Goal: Information Seeking & Learning: Learn about a topic

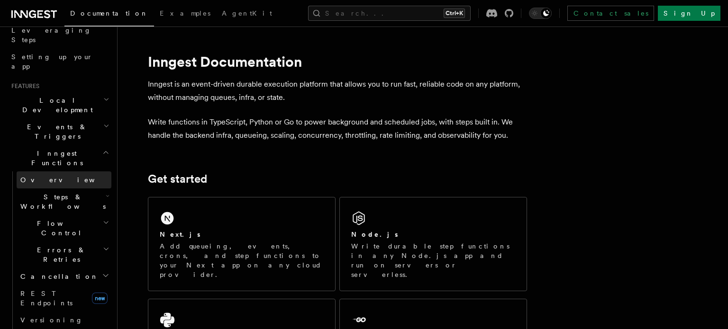
scroll to position [164, 0]
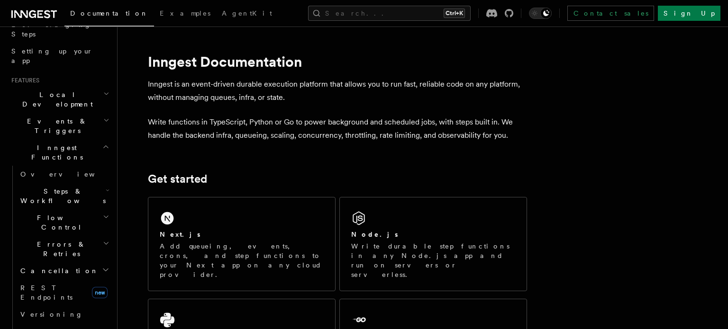
click at [69, 113] on h2 "Events & Triggers" at bounding box center [60, 126] width 104 height 27
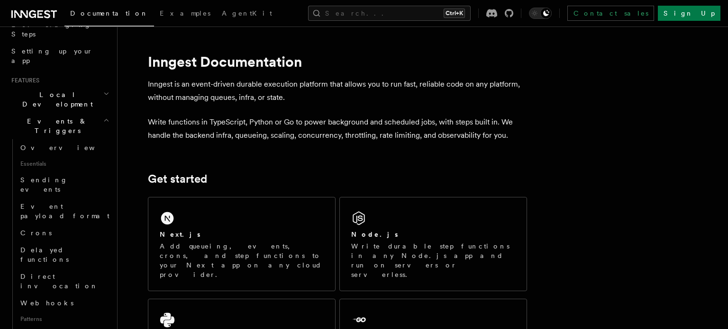
click at [69, 113] on h2 "Events & Triggers" at bounding box center [60, 126] width 104 height 27
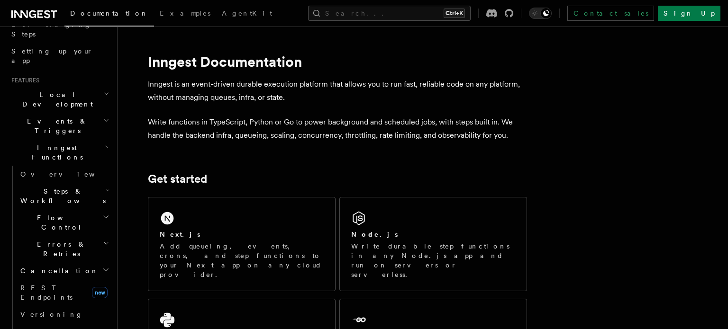
click at [62, 240] on span "Errors & Retries" at bounding box center [60, 249] width 86 height 19
click at [59, 263] on link "Overview" at bounding box center [69, 271] width 86 height 17
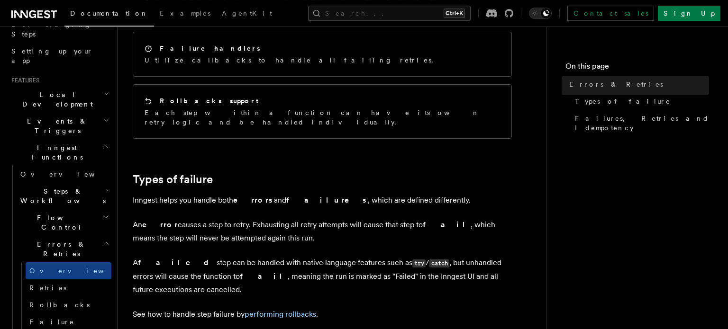
scroll to position [218, 0]
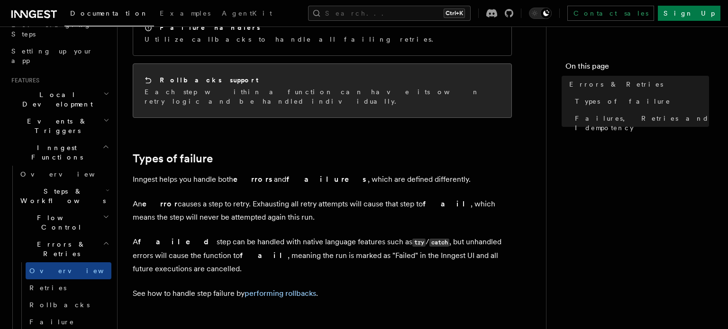
click at [230, 75] on div "Rollbacks support" at bounding box center [322, 80] width 355 height 10
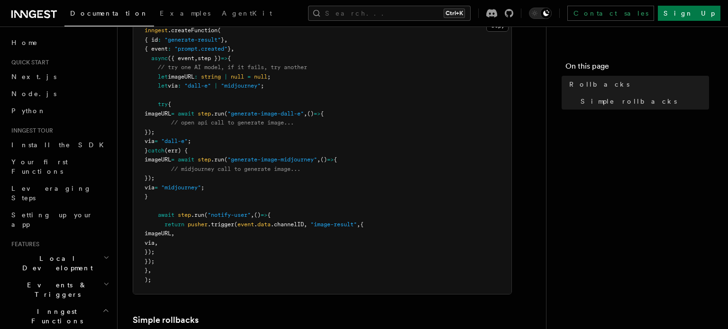
scroll to position [164, 0]
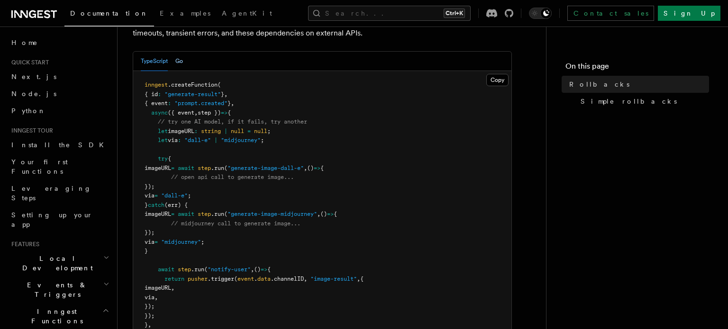
click at [179, 64] on button "Go" at bounding box center [179, 61] width 8 height 19
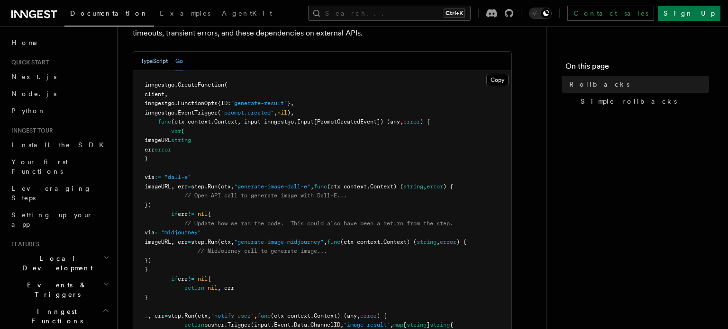
click at [158, 64] on button "TypeScript" at bounding box center [154, 61] width 27 height 19
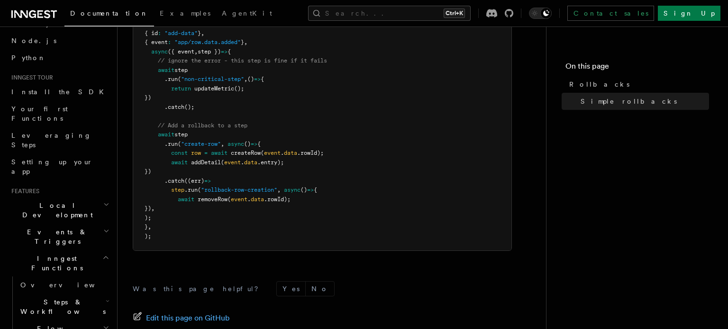
scroll to position [109, 0]
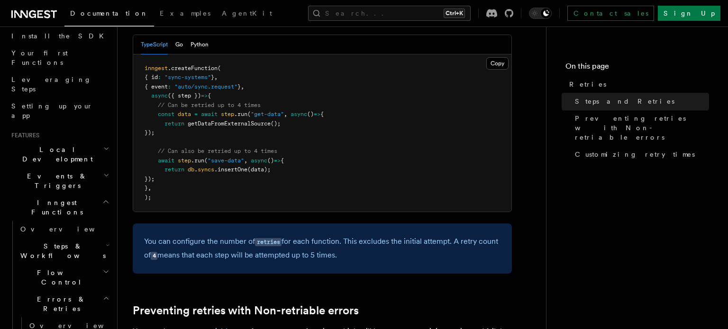
scroll to position [600, 0]
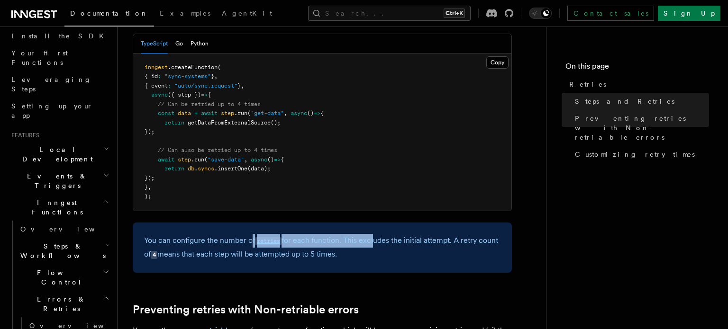
drag, startPoint x: 250, startPoint y: 228, endPoint x: 374, endPoint y: 228, distance: 124.2
click at [374, 234] on p "You can configure the number of retries for each function. This excludes the in…" at bounding box center [322, 247] width 356 height 27
click at [382, 234] on p "You can configure the number of retries for each function. This excludes the in…" at bounding box center [322, 247] width 356 height 27
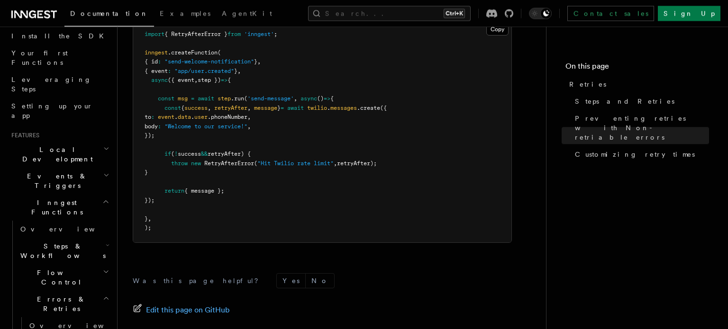
scroll to position [1419, 0]
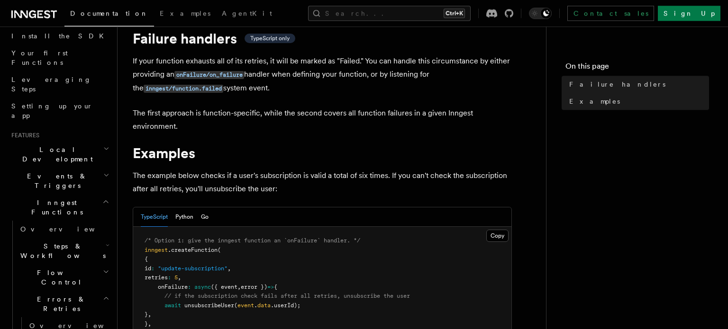
scroll to position [55, 0]
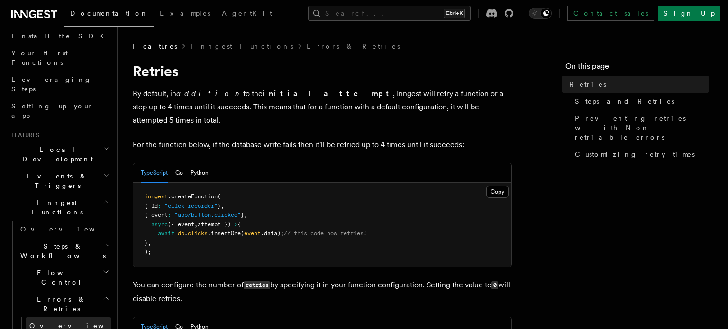
click at [75, 318] on link "Overview" at bounding box center [69, 326] width 86 height 17
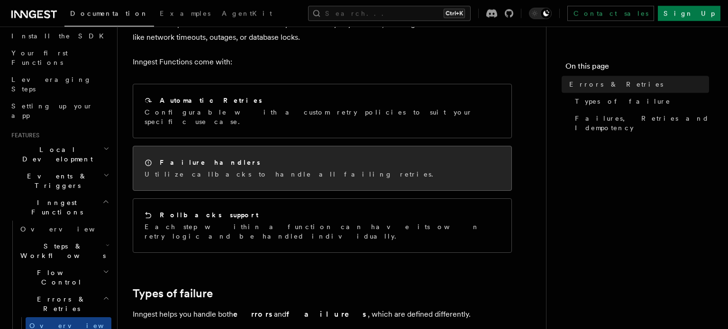
scroll to position [109, 0]
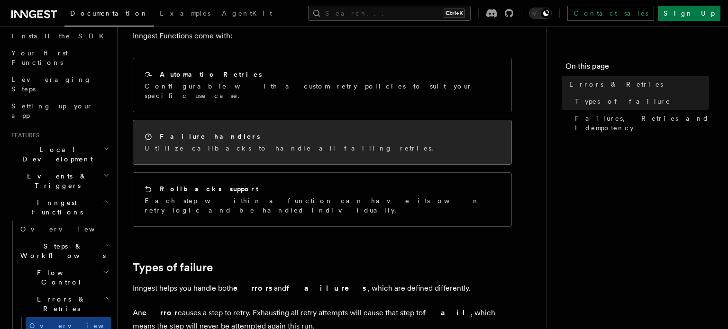
click at [296, 127] on div "Failure handlers Utilize callbacks to handle all failing retries." at bounding box center [322, 142] width 378 height 44
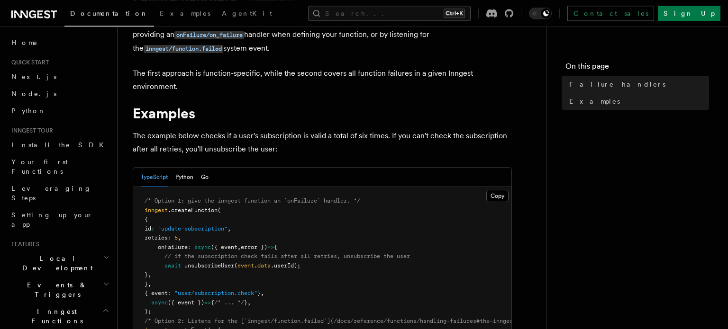
scroll to position [109, 0]
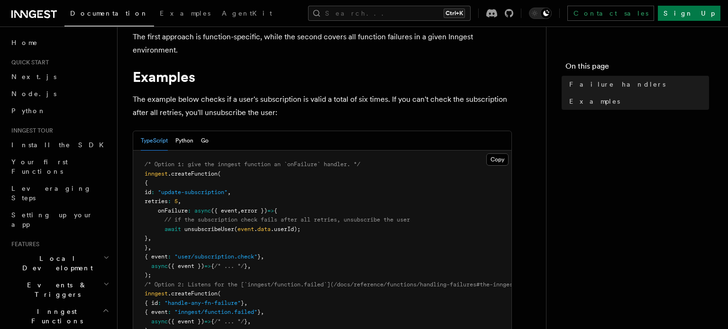
click at [87, 277] on h2 "Events & Triggers" at bounding box center [60, 290] width 104 height 27
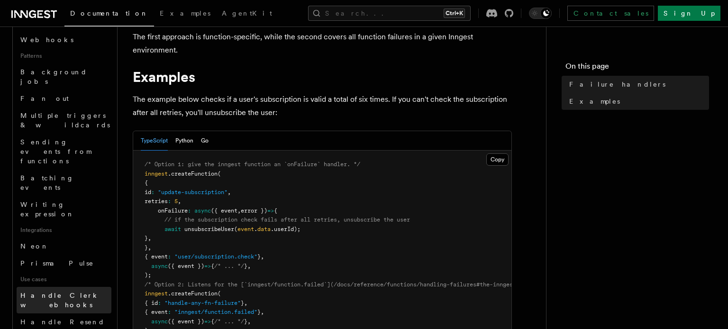
scroll to position [437, 0]
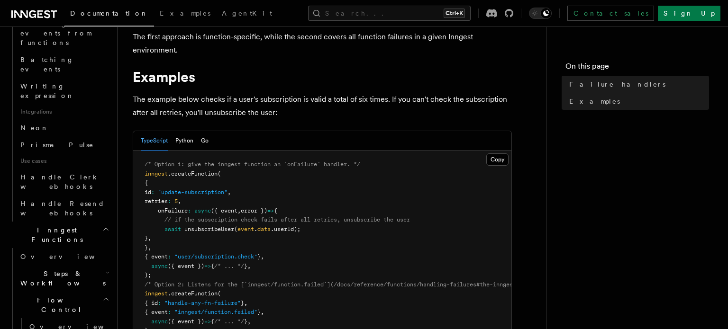
scroll to position [600, 0]
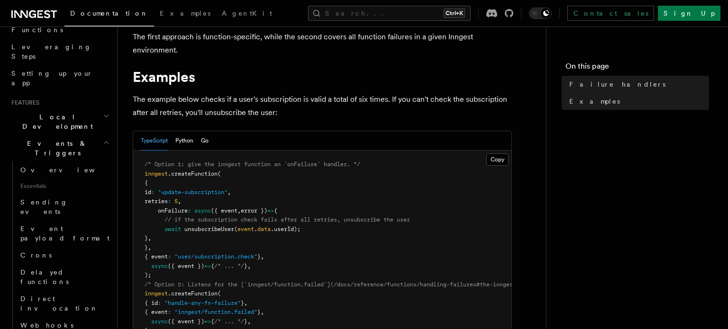
scroll to position [55, 0]
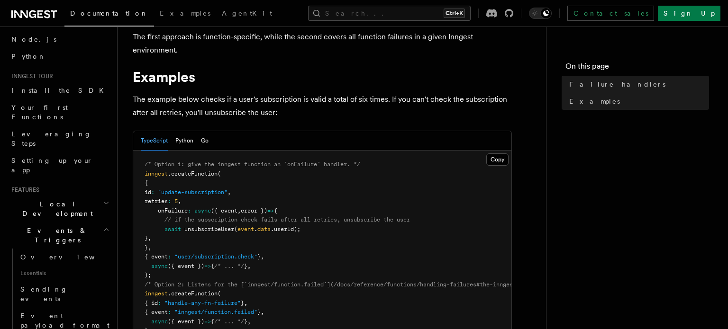
click at [84, 222] on h2 "Events & Triggers" at bounding box center [60, 235] width 104 height 27
click at [87, 196] on h2 "Local Development" at bounding box center [60, 209] width 104 height 27
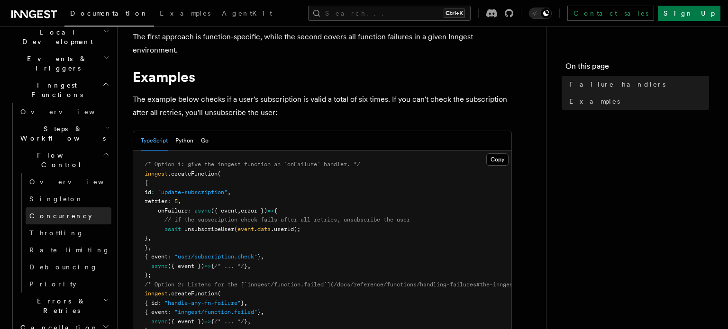
scroll to position [218, 0]
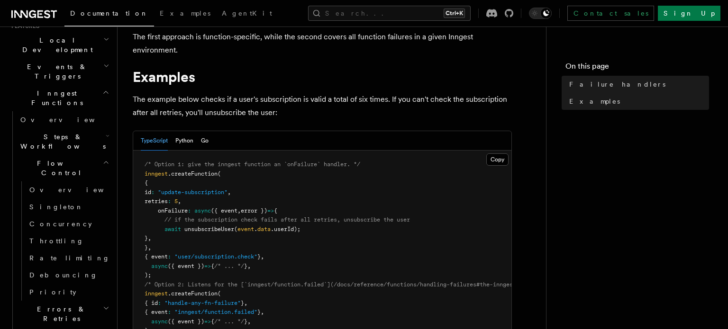
click at [90, 155] on h2 "Flow Control" at bounding box center [64, 168] width 95 height 27
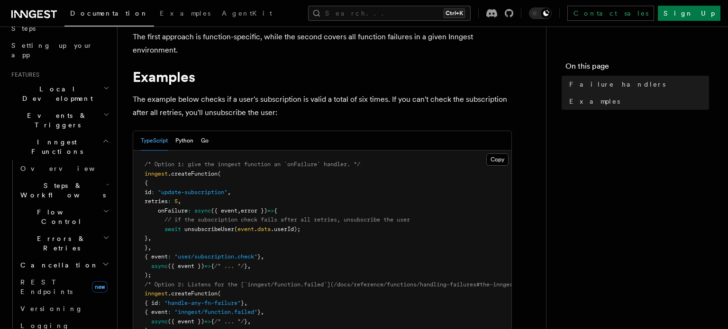
scroll to position [109, 0]
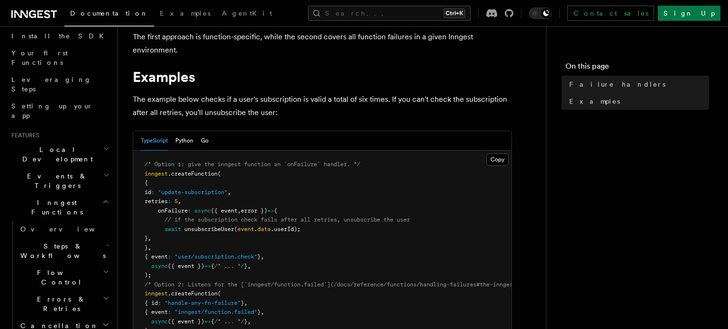
click at [73, 194] on h2 "Inngest Functions" at bounding box center [60, 207] width 104 height 27
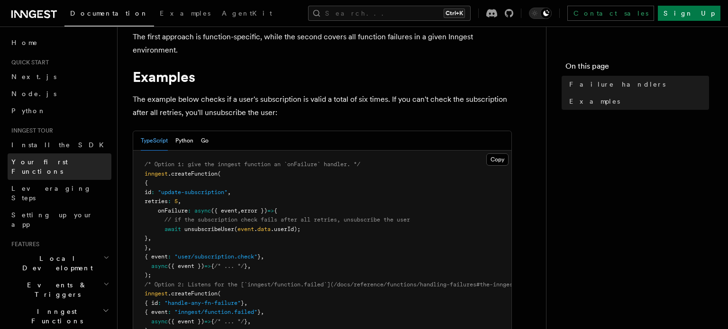
scroll to position [55, 0]
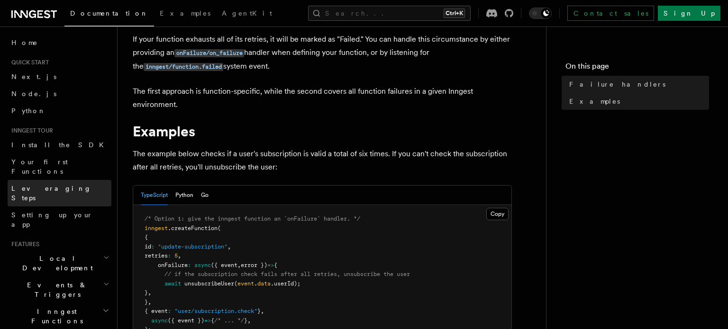
click at [68, 180] on link "Leveraging Steps" at bounding box center [60, 193] width 104 height 27
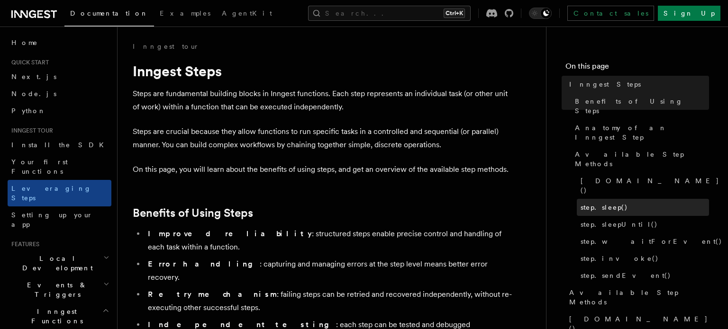
click at [621, 199] on link "step.sleep()" at bounding box center [643, 207] width 132 height 17
click at [607, 203] on span "step.sleep()" at bounding box center [604, 207] width 47 height 9
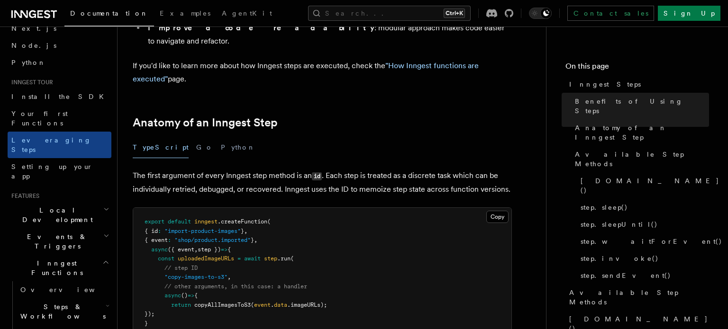
scroll to position [109, 0]
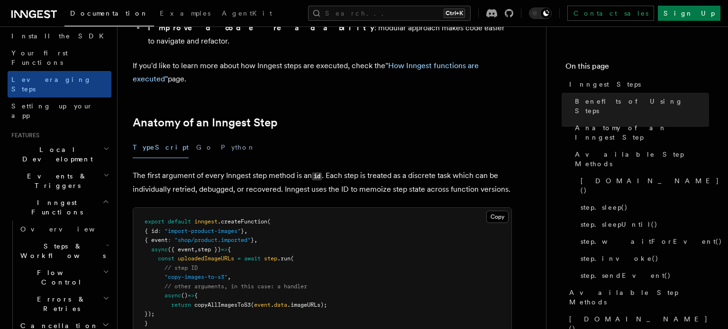
click at [73, 291] on h2 "Errors & Retries" at bounding box center [64, 304] width 95 height 27
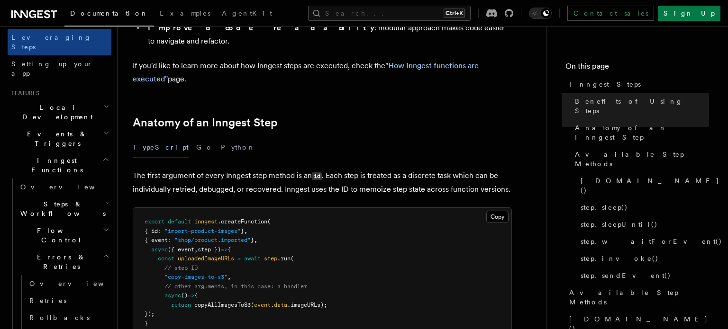
scroll to position [164, 0]
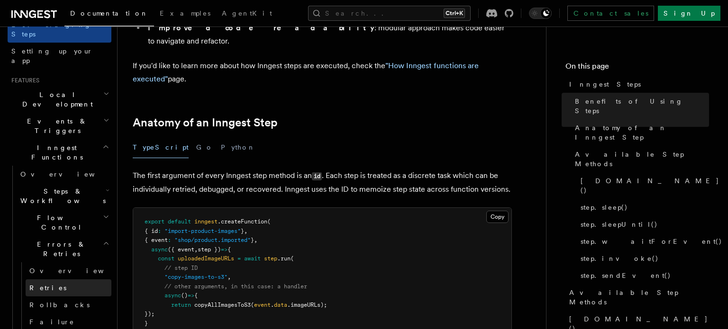
click at [67, 280] on link "Retries" at bounding box center [69, 288] width 86 height 17
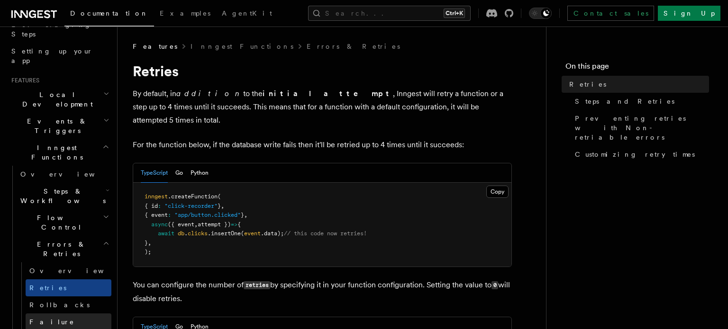
click at [67, 318] on span "Failure handlers" at bounding box center [70, 327] width 82 height 19
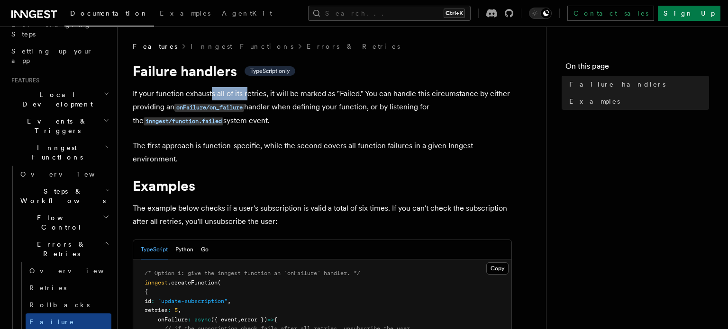
drag, startPoint x: 215, startPoint y: 92, endPoint x: 253, endPoint y: 96, distance: 38.6
click at [251, 96] on p "If your function exhausts all of its retries, it will be marked as "Failed." Yo…" at bounding box center [322, 107] width 379 height 41
click at [260, 96] on p "If your function exhausts all of its retries, it will be marked as "Failed." Yo…" at bounding box center [322, 107] width 379 height 41
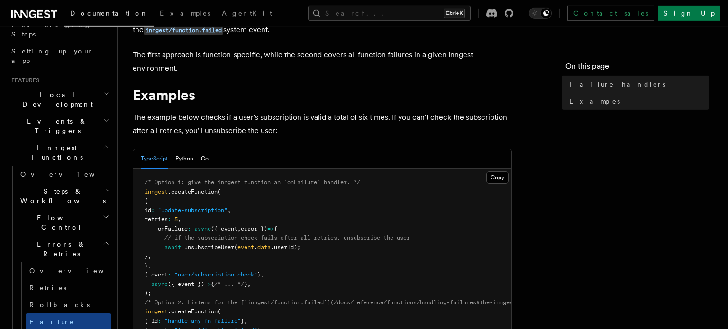
scroll to position [109, 0]
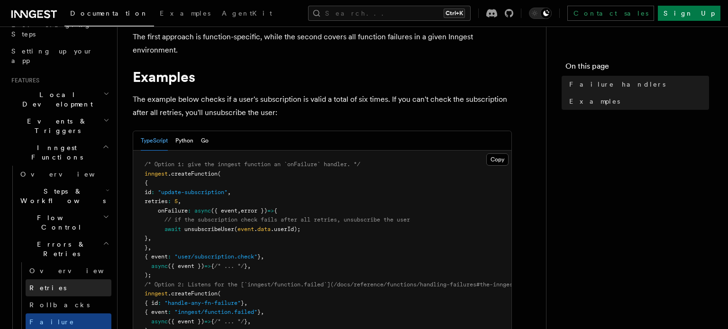
click at [68, 280] on link "Retries" at bounding box center [69, 288] width 86 height 17
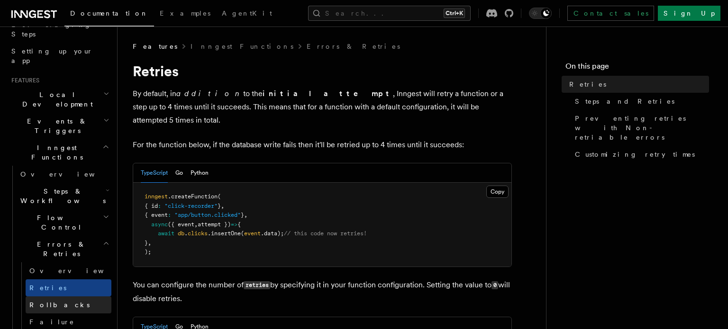
click at [82, 297] on link "Rollbacks" at bounding box center [69, 305] width 86 height 17
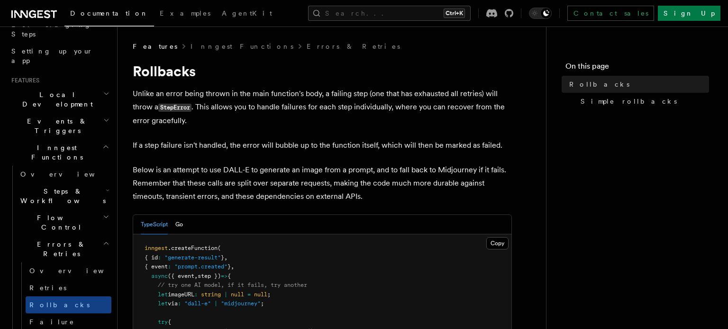
drag, startPoint x: 224, startPoint y: 109, endPoint x: 207, endPoint y: 151, distance: 45.9
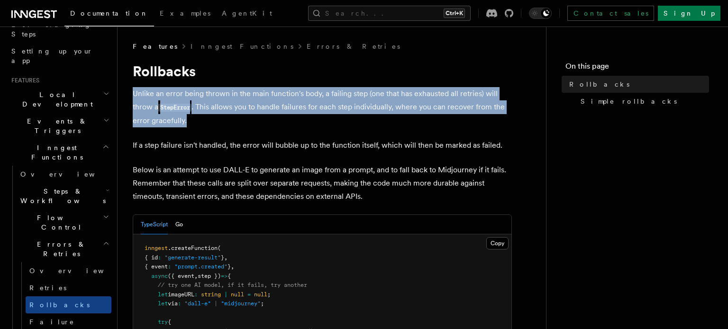
drag, startPoint x: 174, startPoint y: 117, endPoint x: 133, endPoint y: 98, distance: 45.0
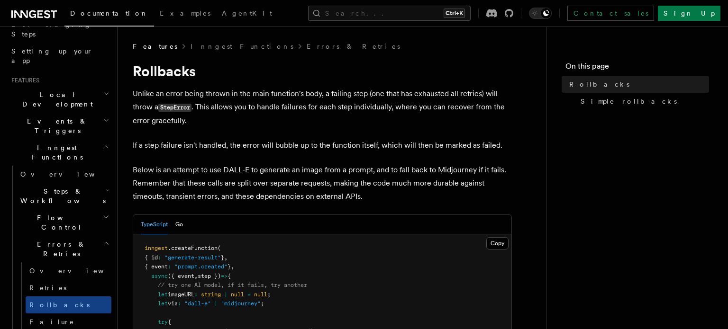
click at [378, 172] on p "Below is an attempt to use DALL-E to generate an image from a prompt, and to fa…" at bounding box center [322, 184] width 379 height 40
click at [70, 318] on span "Failure handlers" at bounding box center [51, 326] width 45 height 17
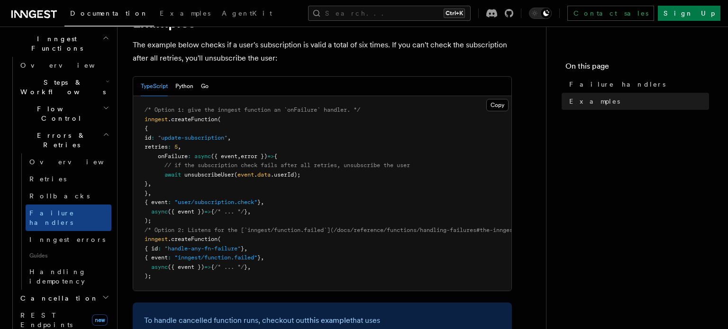
scroll to position [375, 0]
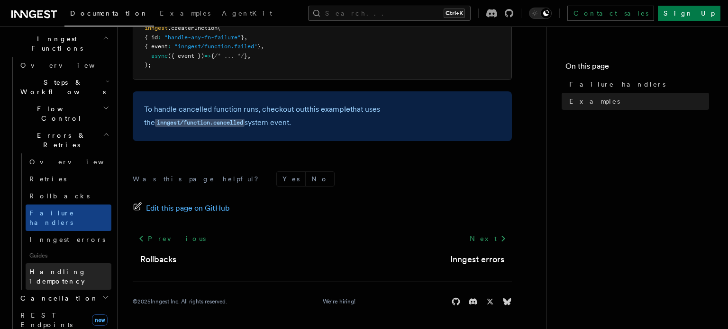
click at [86, 268] on span "Handling idempotency" at bounding box center [57, 276] width 57 height 17
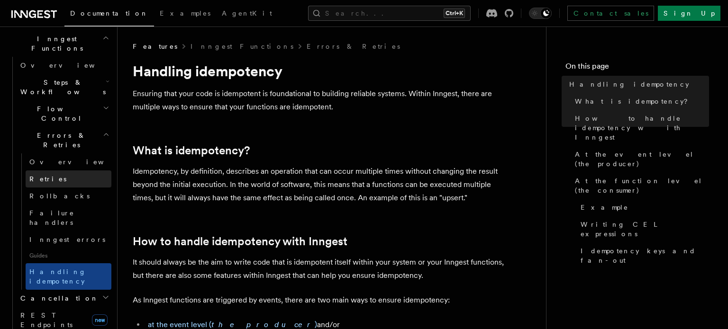
click at [51, 171] on link "Retries" at bounding box center [69, 179] width 86 height 17
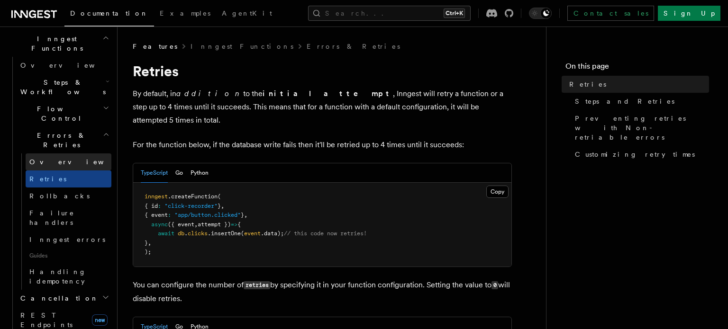
click at [51, 158] on span "Overview" at bounding box center [78, 162] width 98 height 8
